Goal: Task Accomplishment & Management: Manage account settings

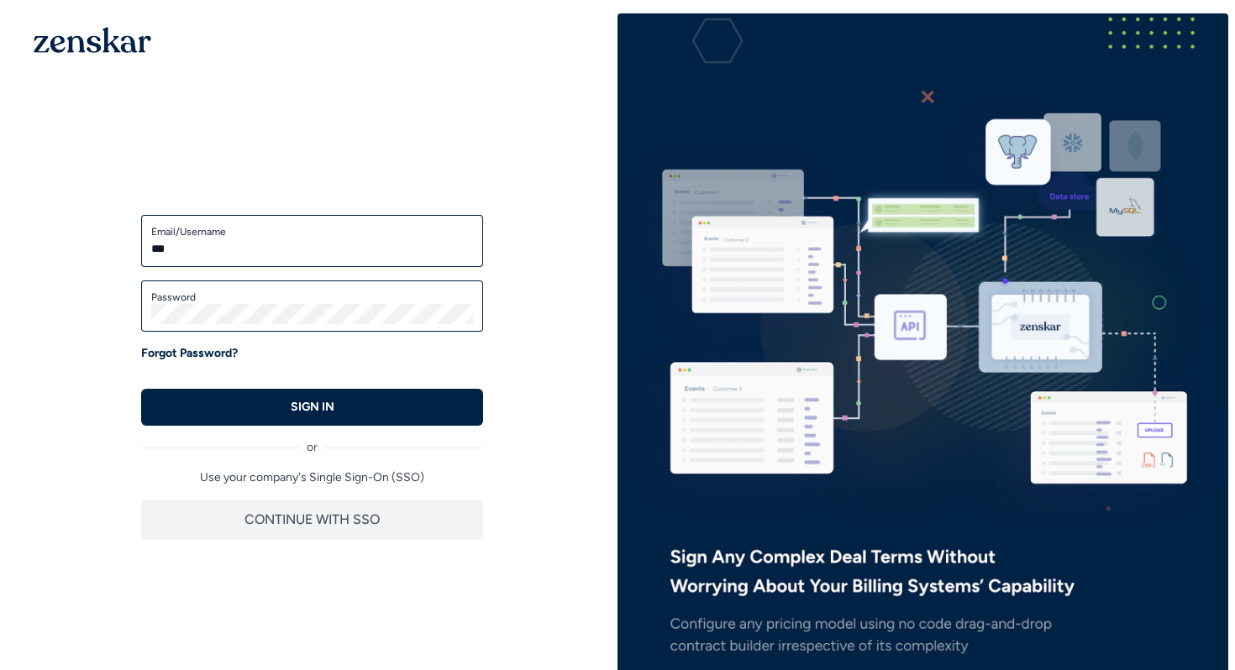
type input "***"
type input "**********"
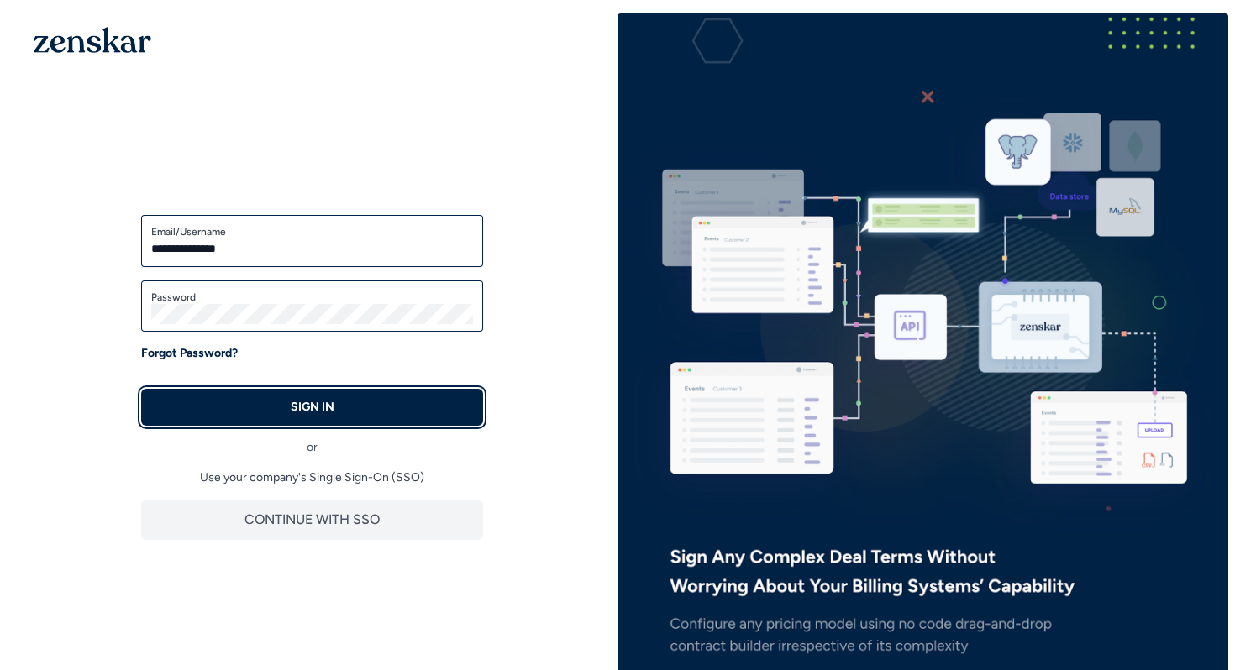
click at [306, 410] on p "SIGN IN" at bounding box center [313, 407] width 44 height 17
